Goal: Transaction & Acquisition: Purchase product/service

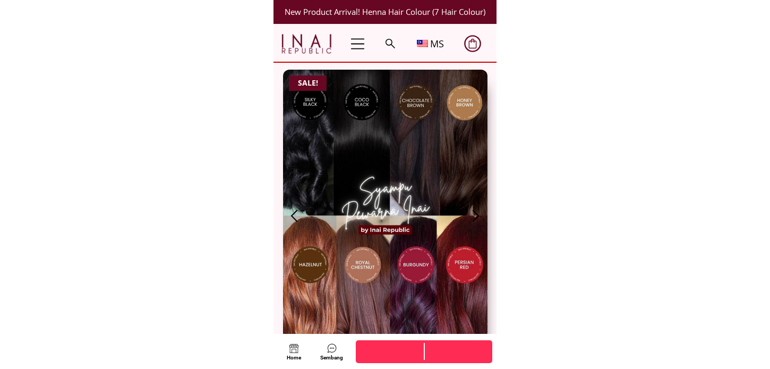
click at [404, 353] on p "Beli sekarang di sini Beli sekarang di sini Beli sekarang di sini" at bounding box center [424, 351] width 137 height 23
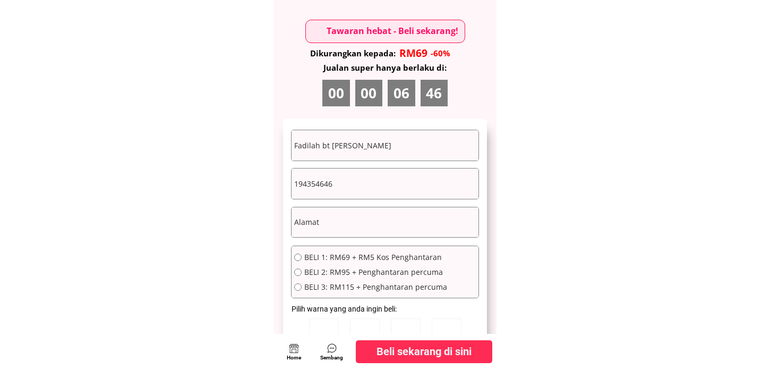
scroll to position [5776, 0]
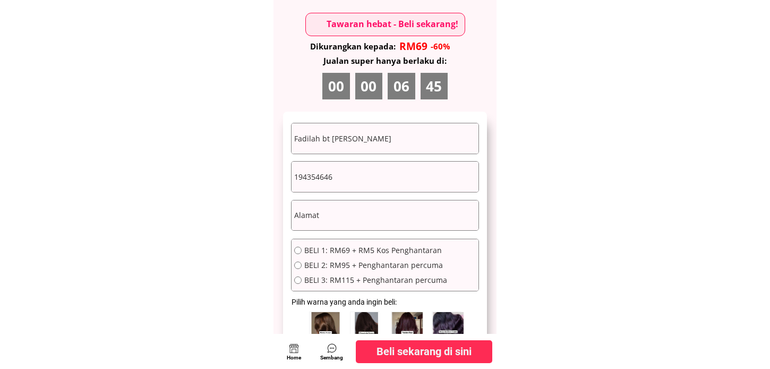
click at [379, 146] on input "Fadilah bt [PERSON_NAME]" at bounding box center [385, 138] width 187 height 30
paste input "[PERSON_NAME]"
type input "[PERSON_NAME]"
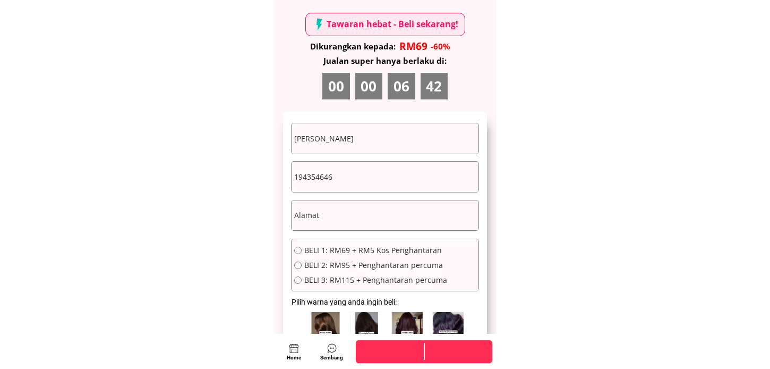
drag, startPoint x: 365, startPoint y: 199, endPoint x: 367, endPoint y: 186, distance: 12.9
click at [365, 200] on div at bounding box center [385, 215] width 188 height 31
click at [367, 184] on input "194354646" at bounding box center [385, 177] width 187 height 30
paste input "0199199500"
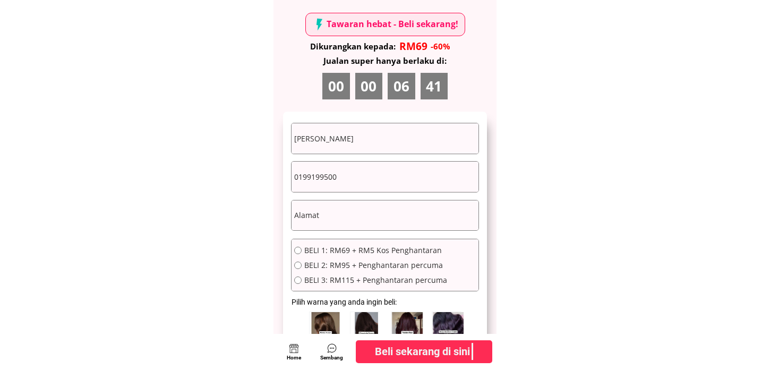
type input "0199199500"
click at [368, 219] on input "text" at bounding box center [385, 215] width 187 height 30
click at [367, 217] on input "text" at bounding box center [385, 215] width 187 height 30
paste input "O199199500 Lot 1510 Desa Permai Pdg Bonggor Binjai"
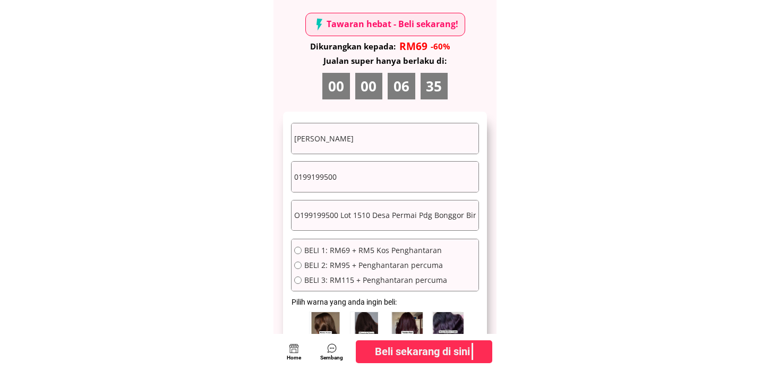
drag, startPoint x: 332, startPoint y: 215, endPoint x: 275, endPoint y: 216, distance: 56.3
click at [275, 216] on div "Hanizan Musa 0199199500 COMPLETE ORDER O199199500 Lot 1510 Desa Permai Pdg Bong…" at bounding box center [385, 253] width 223 height 507
type input "Lot 1510 Desa Permai Pdg Bonggor Binjai"
click at [364, 249] on span "BELI 1: RM69 + RM5 Kos Penghantaran" at bounding box center [375, 250] width 143 height 7
radio input "true"
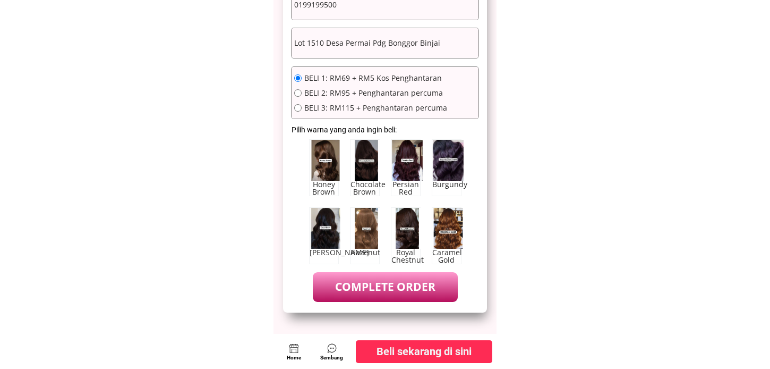
scroll to position [6011, 0]
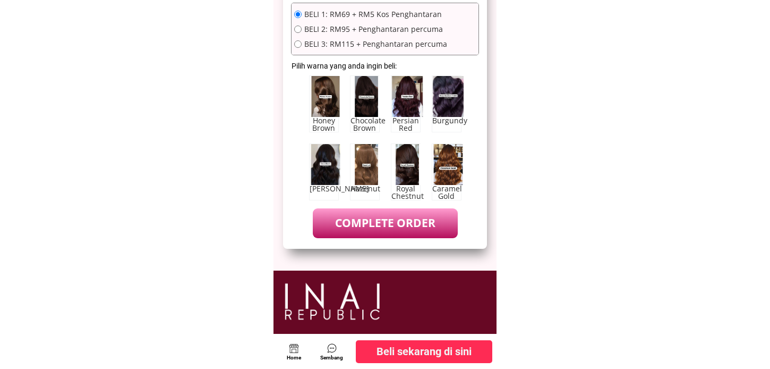
click at [384, 224] on p "COMPLETE ORDER" at bounding box center [385, 222] width 145 height 29
